Goal: Communication & Community: Answer question/provide support

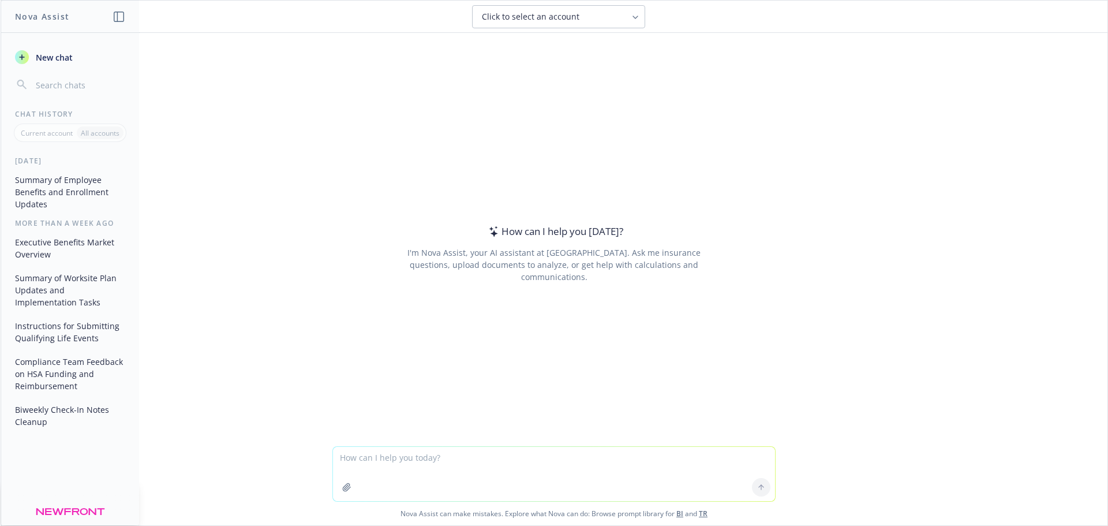
drag, startPoint x: 357, startPoint y: 468, endPoint x: 354, endPoint y: 462, distance: 7.5
click at [357, 467] on textarea at bounding box center [554, 474] width 442 height 54
type textarea "can you clean up these notes: Project Plan Explained how the project plan funct…"
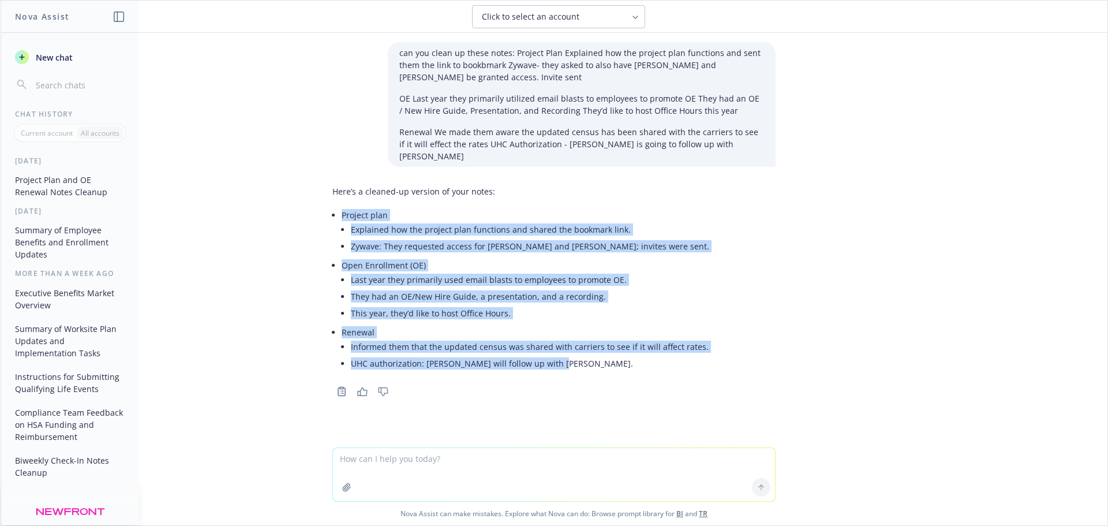
drag, startPoint x: 336, startPoint y: 205, endPoint x: 577, endPoint y: 359, distance: 286.9
click at [577, 359] on div "Here’s a cleaned-up version of your notes: Project plan Explained how the proje…" at bounding box center [520, 280] width 377 height 198
copy ul "Project plan Explained how the project plan functions and shared the bookmark l…"
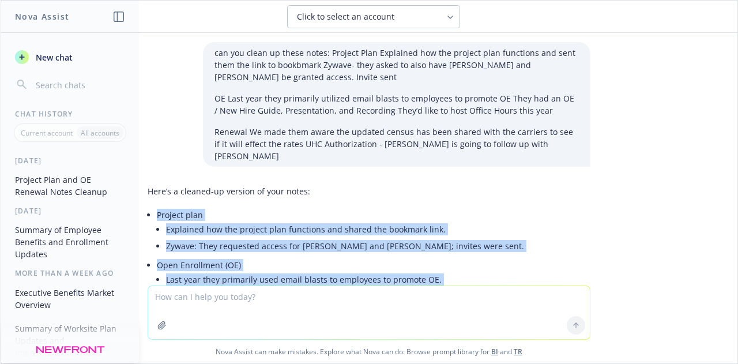
scroll to position [129, 0]
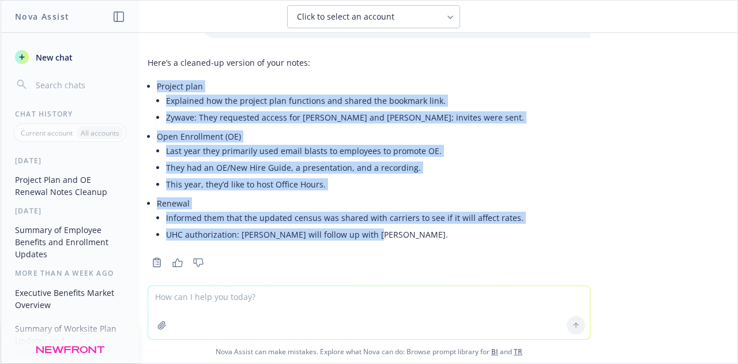
click at [172, 258] on icon "button" at bounding box center [177, 262] width 10 height 9
